Goal: Task Accomplishment & Management: Manage account settings

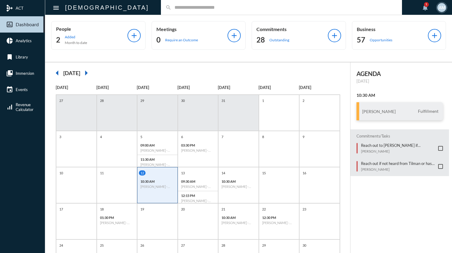
click at [173, 5] on input "text" at bounding box center [285, 7] width 226 height 5
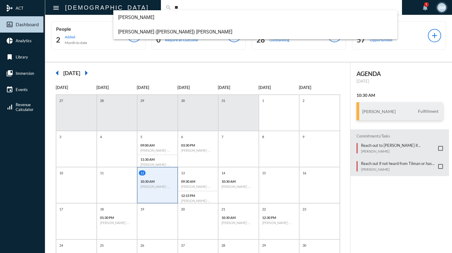
type input "*"
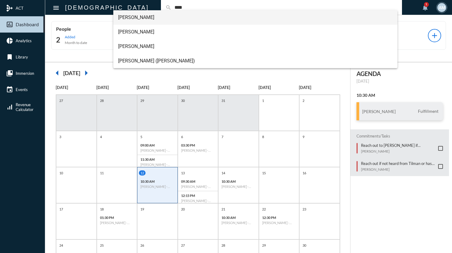
type input "****"
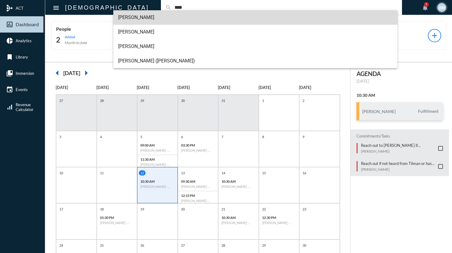
click at [159, 20] on span "[PERSON_NAME]" at bounding box center [255, 17] width 275 height 14
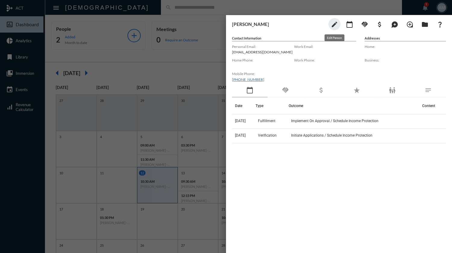
click at [338, 27] on mat-icon "edit" at bounding box center [334, 24] width 7 height 7
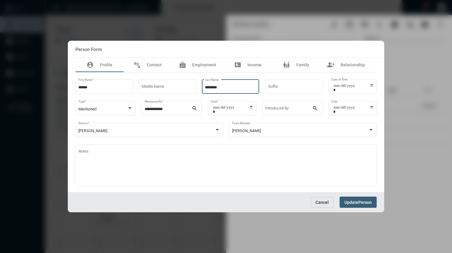
click at [241, 85] on input "********" at bounding box center [231, 87] width 52 height 5
type input "**********"
click at [351, 203] on span "Update" at bounding box center [352, 202] width 14 height 5
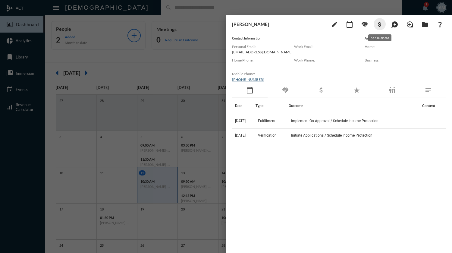
click at [381, 22] on mat-icon "attach_money" at bounding box center [379, 24] width 7 height 7
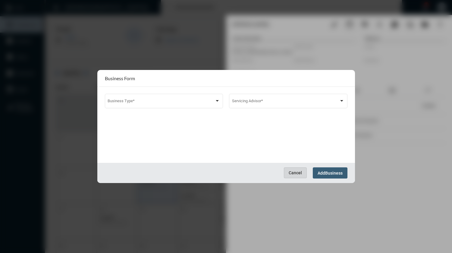
click at [298, 172] on span "Cancel" at bounding box center [295, 172] width 13 height 5
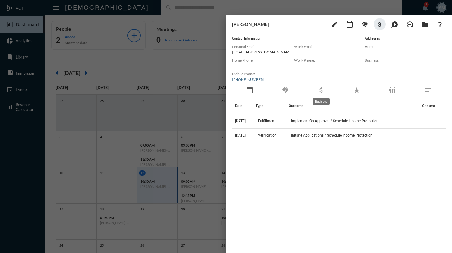
click at [322, 91] on mat-icon "attach_money" at bounding box center [321, 90] width 7 height 7
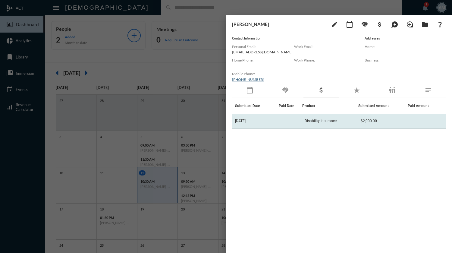
click at [315, 121] on span "Disability Insurance" at bounding box center [321, 121] width 32 height 4
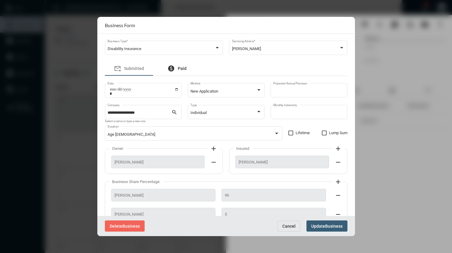
click at [185, 69] on span "Paid" at bounding box center [182, 68] width 9 height 5
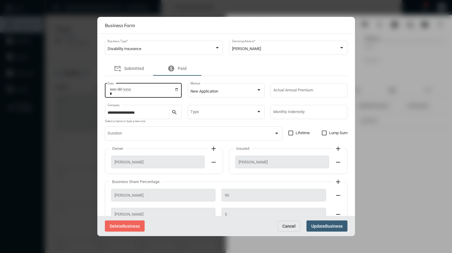
click at [175, 93] on input "Date" at bounding box center [144, 91] width 69 height 8
click at [175, 90] on input "Date" at bounding box center [144, 91] width 69 height 8
type input "**********"
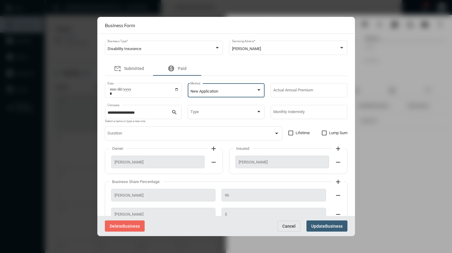
click at [231, 94] on div "New Application" at bounding box center [224, 91] width 66 height 5
click at [223, 93] on span "New Application" at bounding box center [225, 92] width 71 height 12
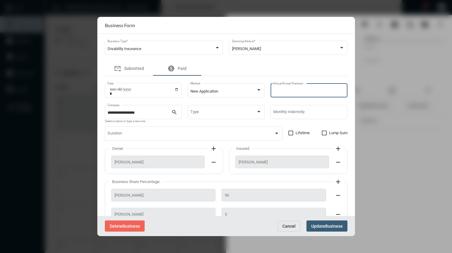
click at [290, 90] on input "Actual Annual Premium" at bounding box center [309, 91] width 71 height 5
type input "****"
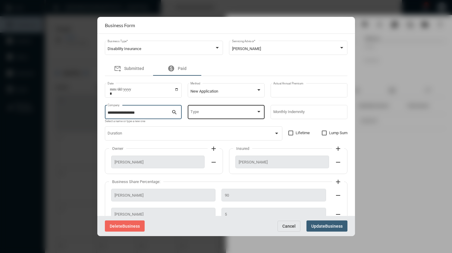
click at [233, 110] on div "Type" at bounding box center [226, 111] width 71 height 15
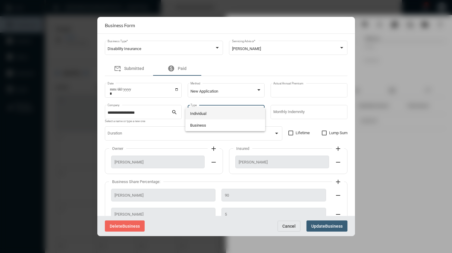
click at [204, 111] on span "Individual" at bounding box center [225, 114] width 71 height 12
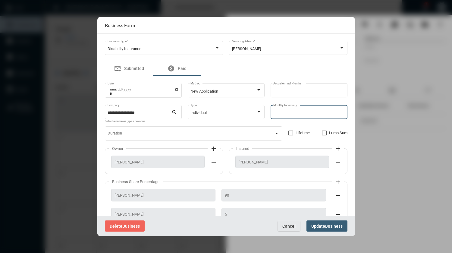
click at [298, 113] on input "Monthly Indemnity" at bounding box center [309, 113] width 71 height 5
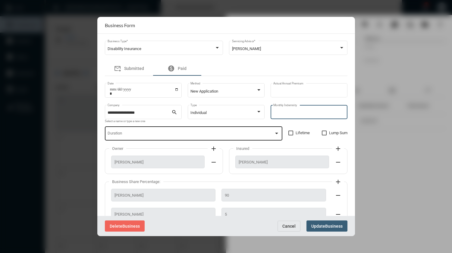
type input "****"
click at [270, 134] on span at bounding box center [191, 134] width 167 height 5
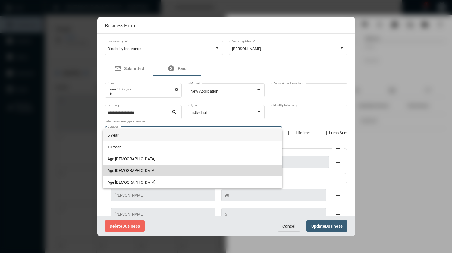
click at [141, 168] on span "Age [DEMOGRAPHIC_DATA]" at bounding box center [193, 171] width 170 height 12
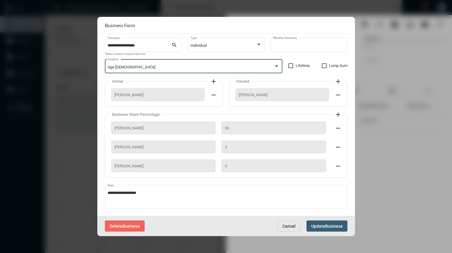
scroll to position [73, 0]
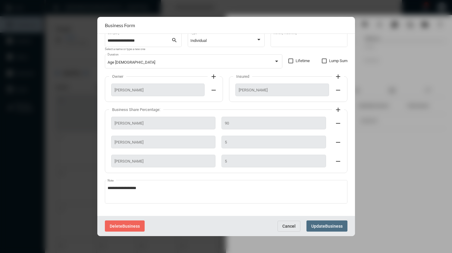
click at [328, 228] on span "Business" at bounding box center [333, 226] width 17 height 5
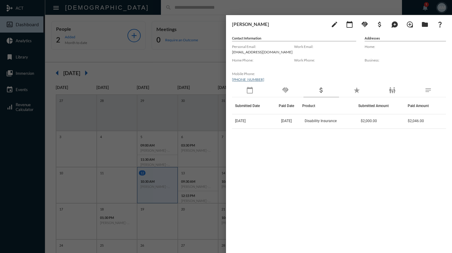
click at [248, 5] on div at bounding box center [226, 126] width 452 height 253
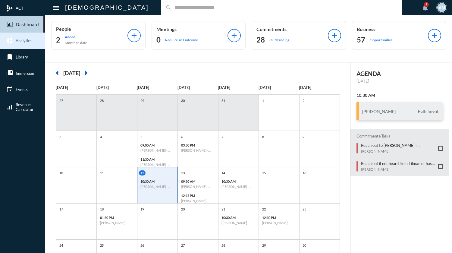
click at [29, 43] on span "Analytics" at bounding box center [24, 40] width 16 height 5
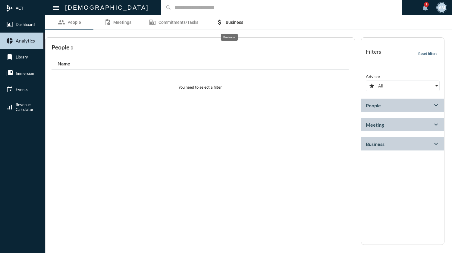
click at [233, 26] on link "attach_money Business" at bounding box center [230, 22] width 48 height 14
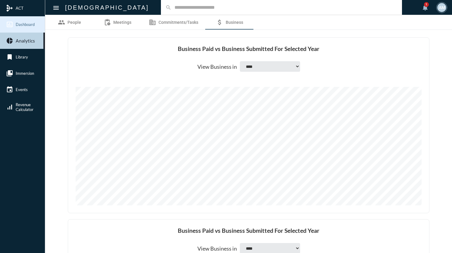
click at [25, 23] on span "Dashboard" at bounding box center [25, 24] width 19 height 5
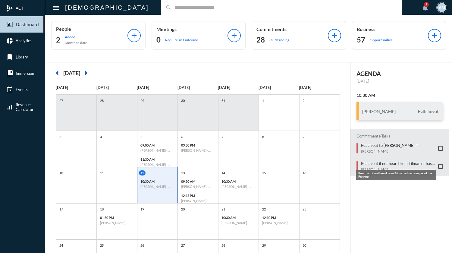
click at [438, 167] on mat-tooltip-component "Reach out if not heard from Tilman or has completed the Pre App" at bounding box center [396, 175] width 89 height 19
click at [379, 165] on p "Reach out if not heard from Tilman or has completed the Pre App" at bounding box center [398, 163] width 75 height 5
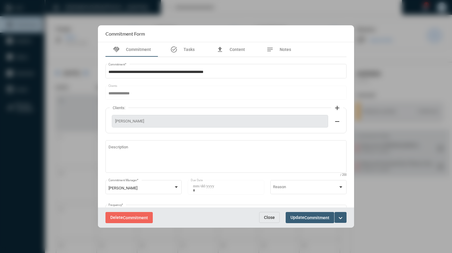
click at [343, 217] on mat-icon "expand_more" at bounding box center [340, 217] width 7 height 7
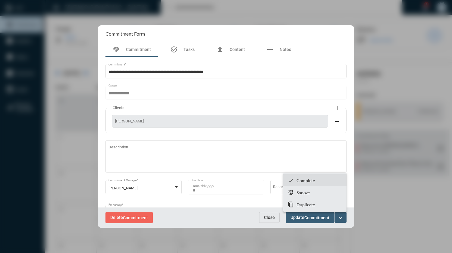
click at [307, 181] on p "Complete" at bounding box center [306, 180] width 18 height 5
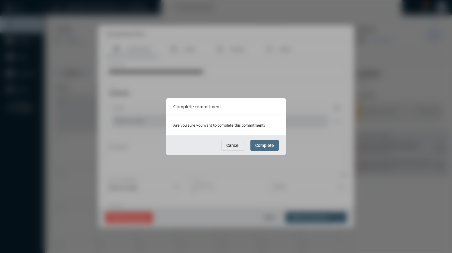
click at [266, 143] on span "Complete" at bounding box center [264, 145] width 19 height 5
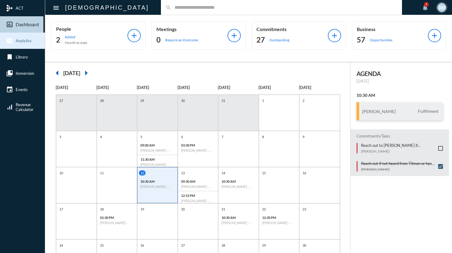
click at [27, 42] on span "Analytics" at bounding box center [24, 40] width 16 height 5
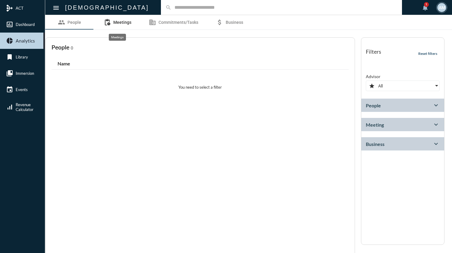
click at [128, 27] on link "pending_actions Meetings" at bounding box center [118, 22] width 48 height 14
select select
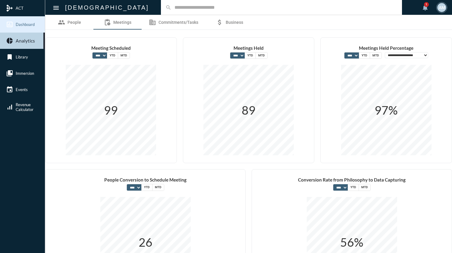
click at [26, 26] on span "Dashboard" at bounding box center [25, 24] width 19 height 5
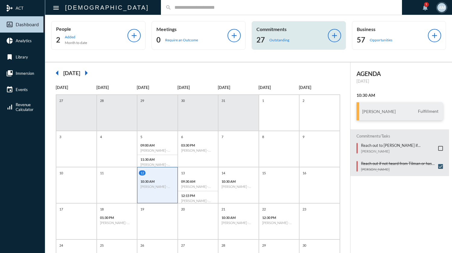
click at [287, 37] on div "27 Outstanding" at bounding box center [292, 40] width 71 height 10
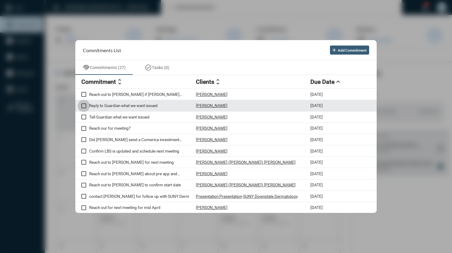
click at [85, 105] on span at bounding box center [83, 105] width 5 height 5
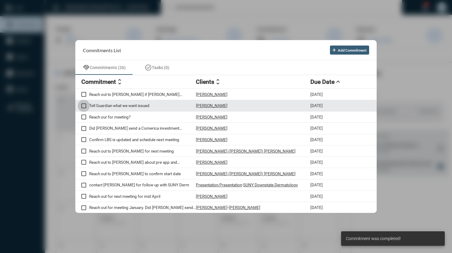
click at [84, 106] on span at bounding box center [83, 105] width 5 height 5
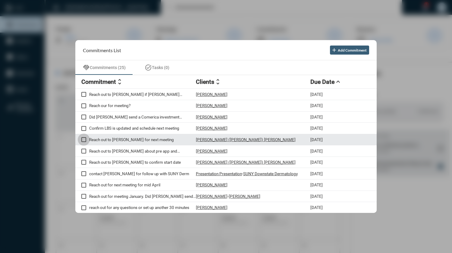
click at [85, 141] on span at bounding box center [83, 139] width 5 height 5
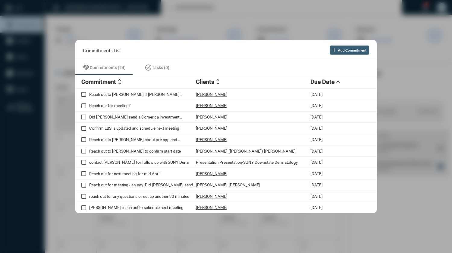
click at [215, 6] on div at bounding box center [226, 126] width 452 height 253
